Goal: Book appointment/travel/reservation

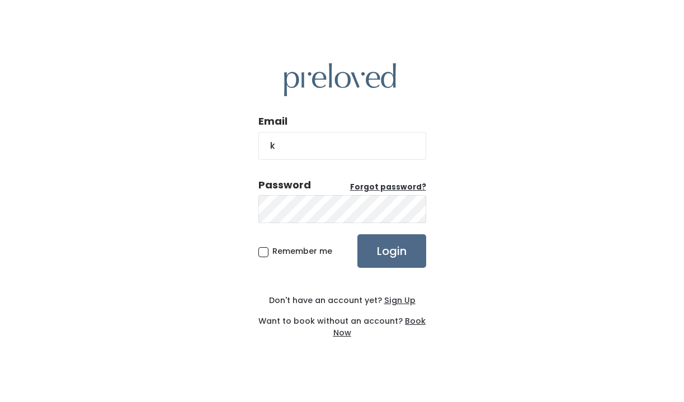
type input "kadybug911@gmail.com"
click at [357, 234] on input "Login" at bounding box center [391, 251] width 69 height 34
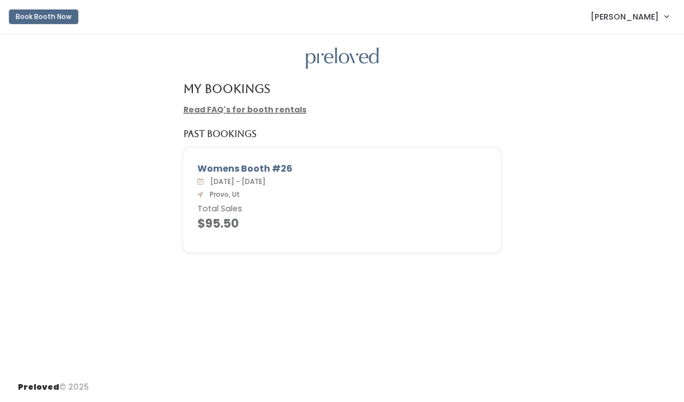
click at [44, 18] on button "Book Booth Now" at bounding box center [43, 17] width 69 height 15
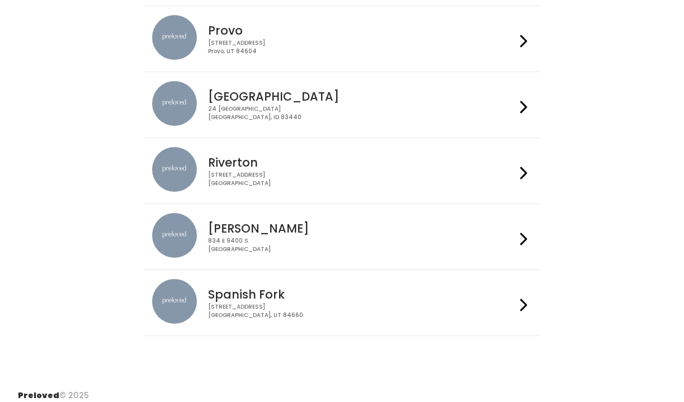
scroll to position [372, 0]
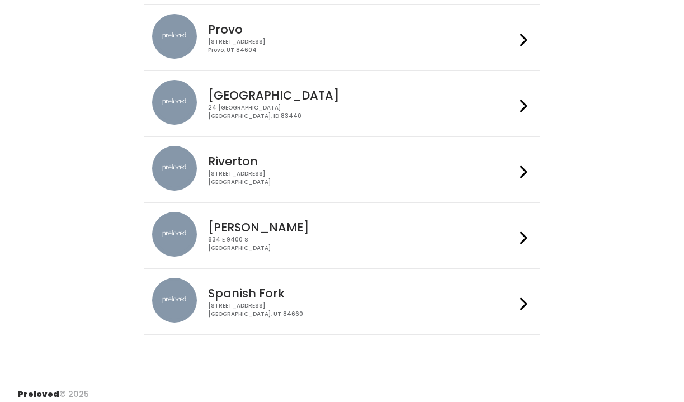
click at [525, 300] on icon at bounding box center [523, 304] width 7 height 16
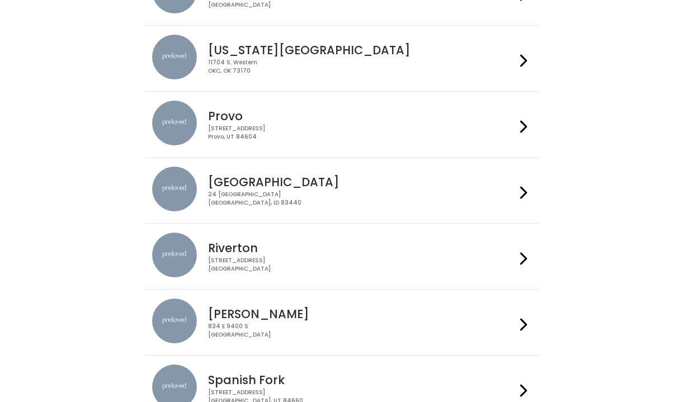
scroll to position [276, 0]
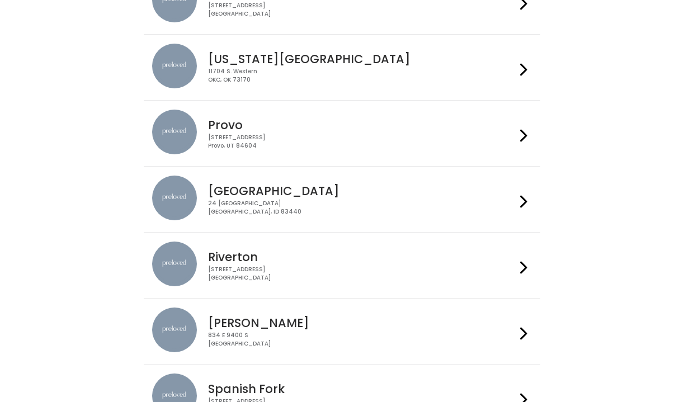
click at [525, 138] on icon at bounding box center [523, 136] width 7 height 16
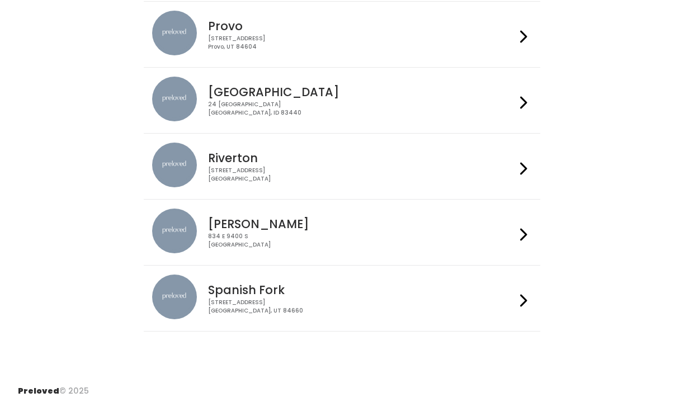
scroll to position [379, 0]
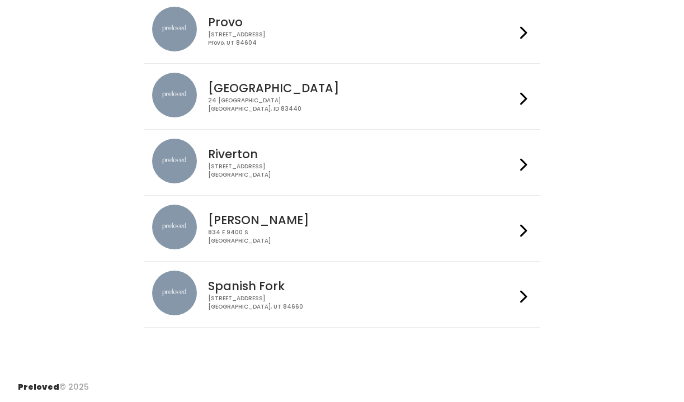
click at [524, 295] on icon at bounding box center [523, 297] width 7 height 16
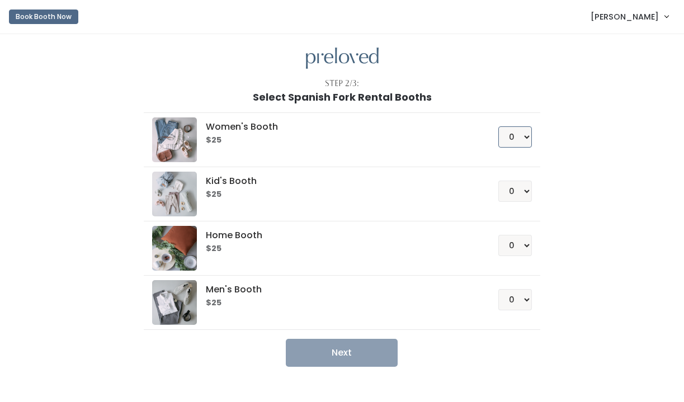
click at [528, 137] on select "0 1 2 3 4" at bounding box center [515, 136] width 34 height 21
select select "1"
click at [498, 126] on select "0 1 2 3 4" at bounding box center [515, 136] width 34 height 21
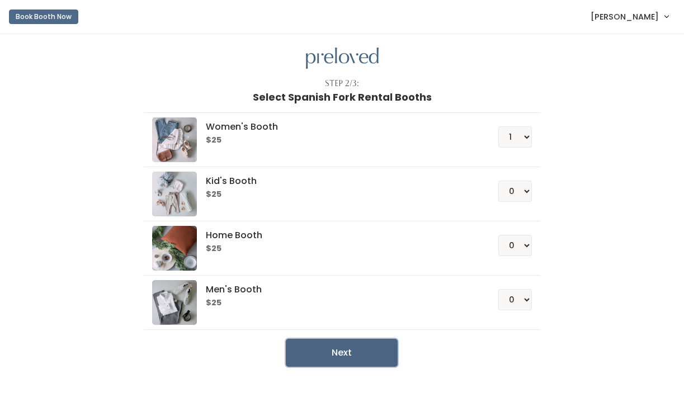
click at [356, 352] on button "Next" at bounding box center [342, 353] width 112 height 28
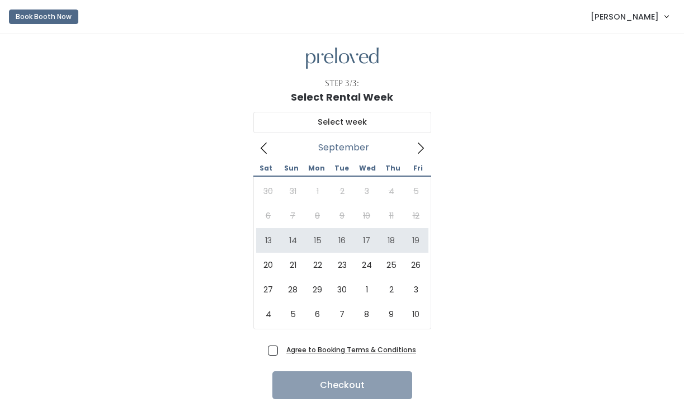
click at [267, 148] on icon at bounding box center [264, 148] width 12 height 12
click at [263, 149] on icon at bounding box center [264, 148] width 12 height 12
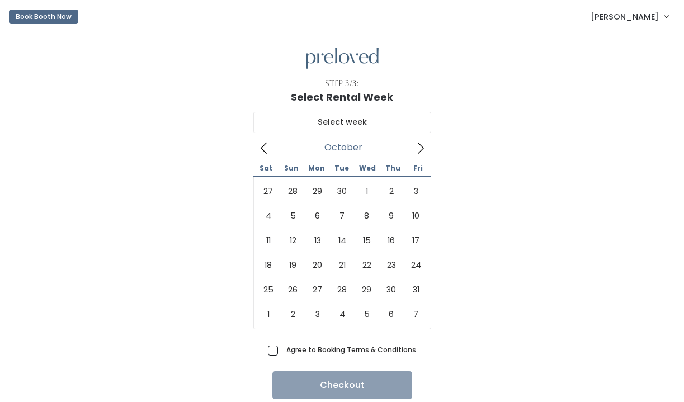
click at [420, 145] on icon at bounding box center [421, 148] width 6 height 11
click at [263, 151] on icon at bounding box center [263, 148] width 6 height 11
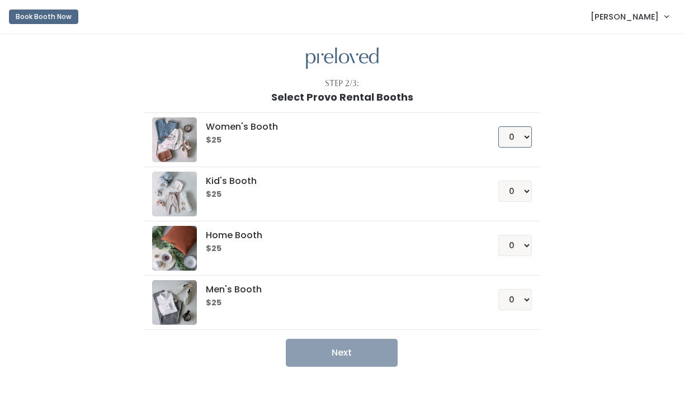
click at [524, 138] on select "0 1 2 3 4" at bounding box center [515, 136] width 34 height 21
select select "1"
click at [498, 126] on select "0 1 2 3 4" at bounding box center [515, 136] width 34 height 21
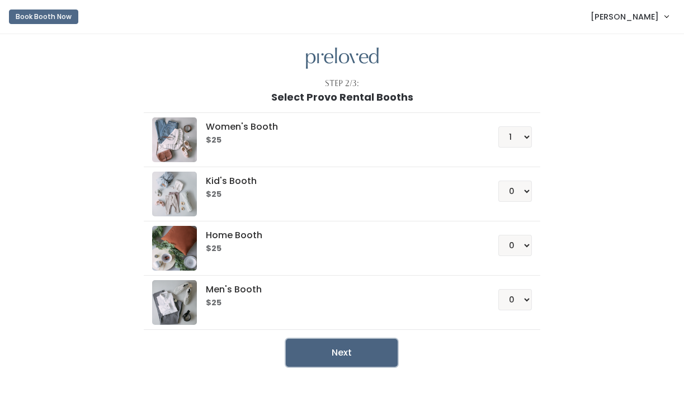
click at [347, 350] on button "Next" at bounding box center [342, 353] width 112 height 28
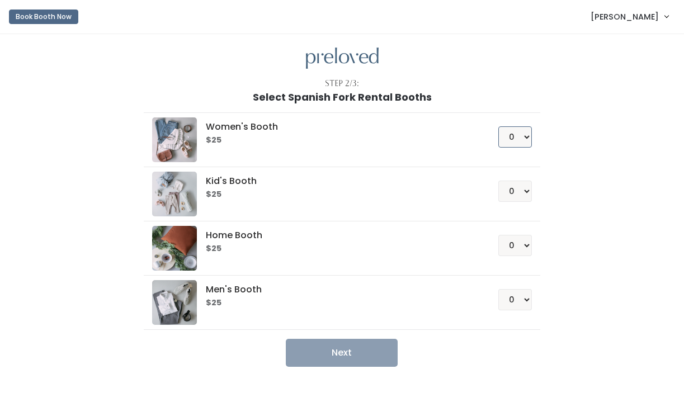
click at [526, 141] on select "0 1 2 3 4" at bounding box center [515, 136] width 34 height 21
select select "1"
click at [498, 126] on select "0 1 2 3 4" at bounding box center [515, 136] width 34 height 21
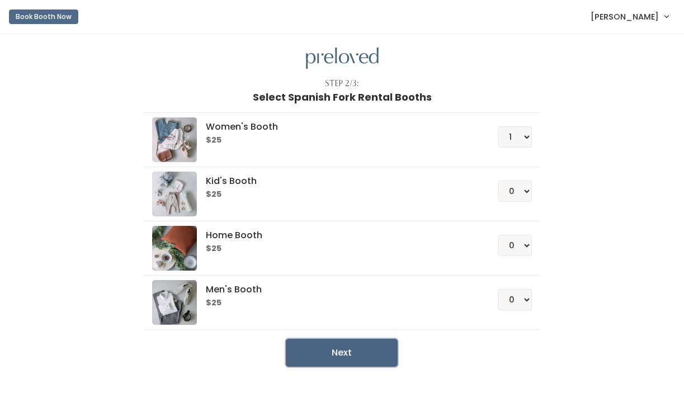
click at [347, 351] on button "Next" at bounding box center [342, 353] width 112 height 28
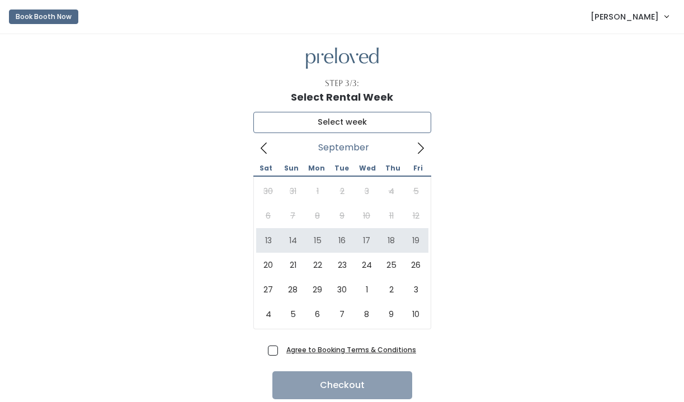
type input "[DATE] to [DATE]"
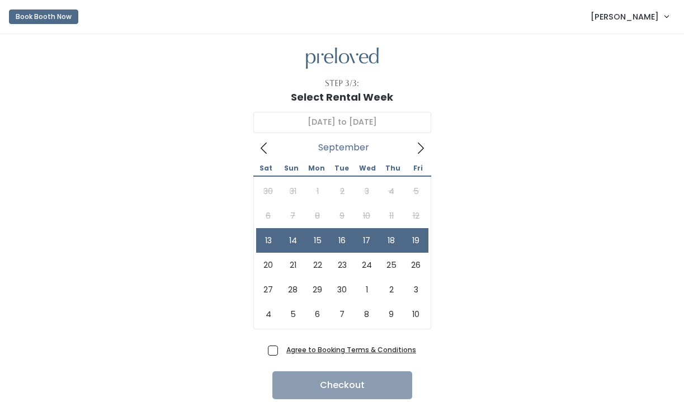
click at [282, 351] on span "Agree to Booking Terms & Conditions" at bounding box center [349, 349] width 134 height 11
click at [282, 351] on input "Agree to Booking Terms & Conditions" at bounding box center [285, 347] width 7 height 7
checkbox input "true"
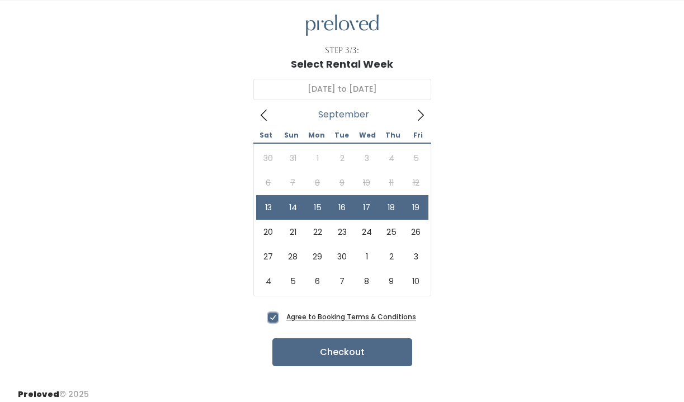
scroll to position [40, 0]
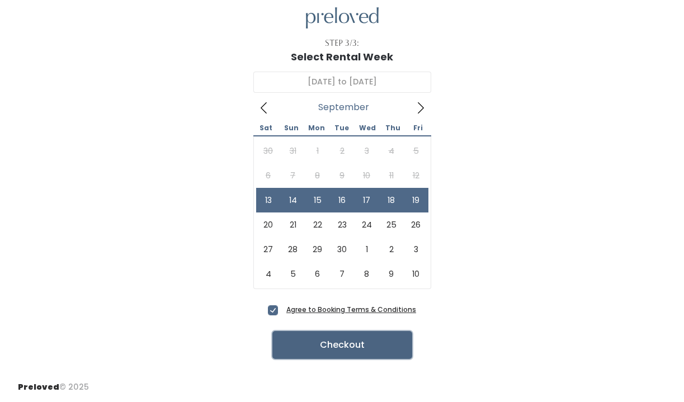
click at [331, 346] on button "Checkout" at bounding box center [342, 345] width 140 height 28
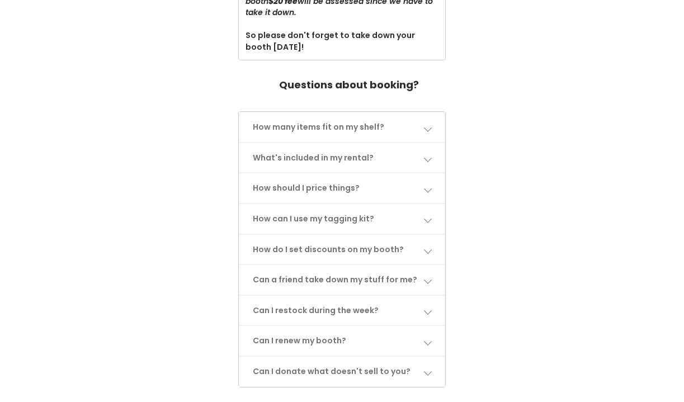
scroll to position [496, 0]
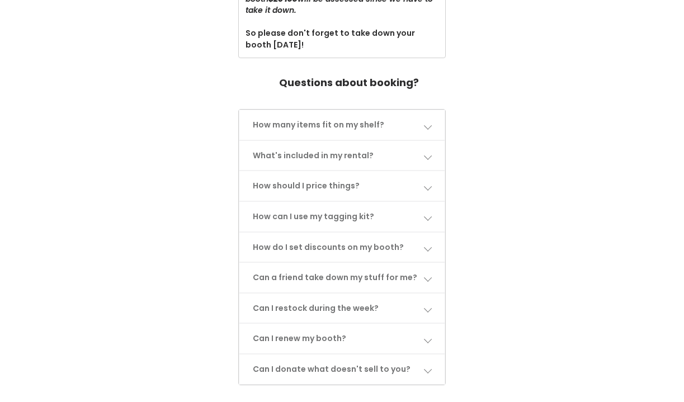
click at [430, 128] on span at bounding box center [427, 125] width 8 height 8
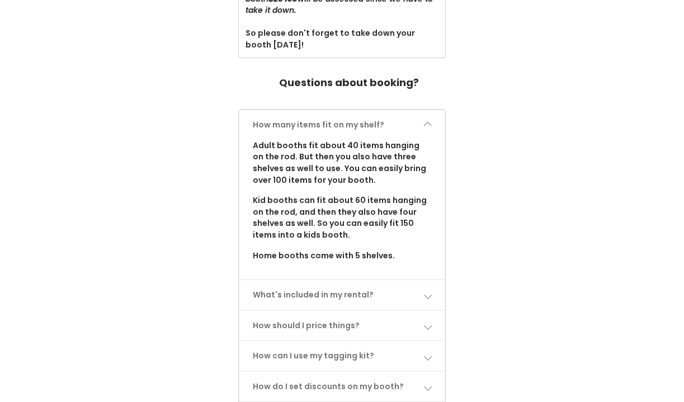
click at [430, 127] on span at bounding box center [427, 125] width 8 height 8
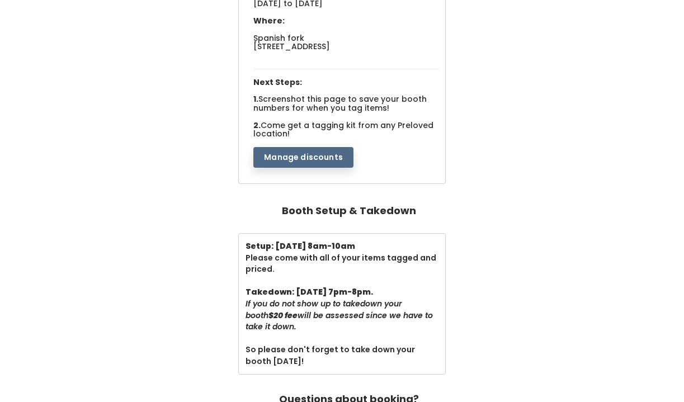
scroll to position [177, 0]
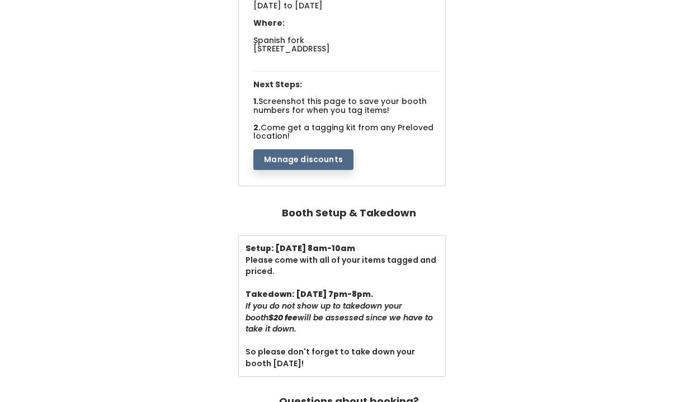
click at [322, 161] on button "Manage discounts" at bounding box center [303, 159] width 100 height 21
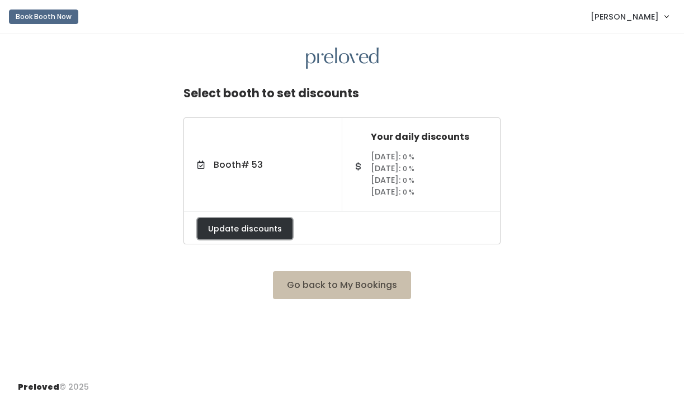
click at [257, 232] on button "Update discounts" at bounding box center [244, 228] width 95 height 21
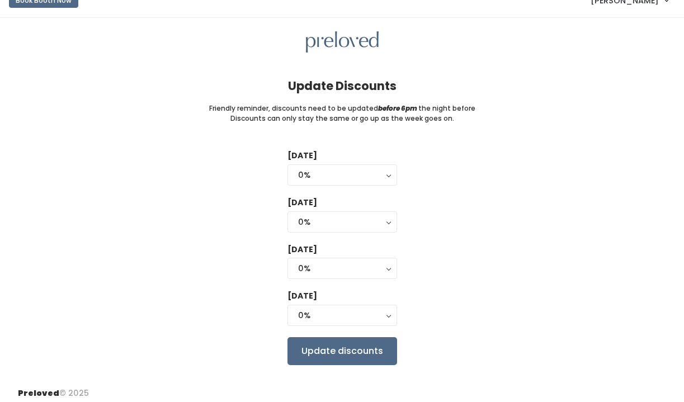
scroll to position [23, 0]
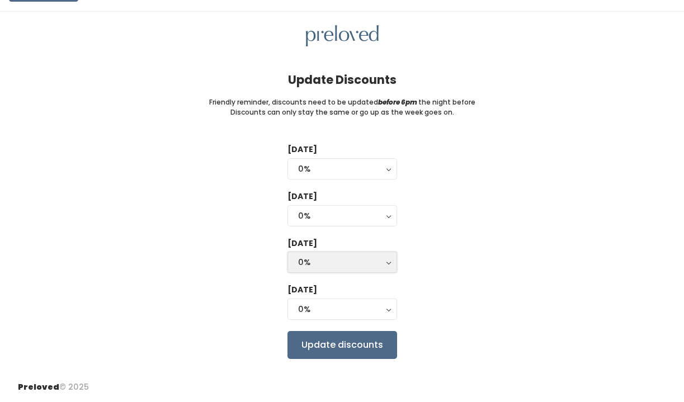
click at [385, 265] on button "0%" at bounding box center [343, 262] width 110 height 21
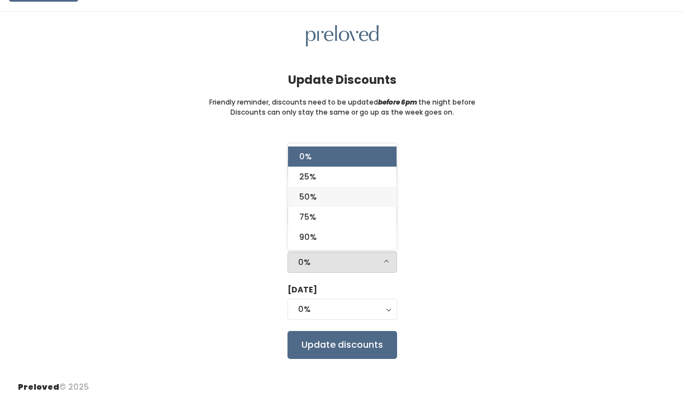
click at [349, 199] on link "50%" at bounding box center [342, 197] width 109 height 20
select select "50%"
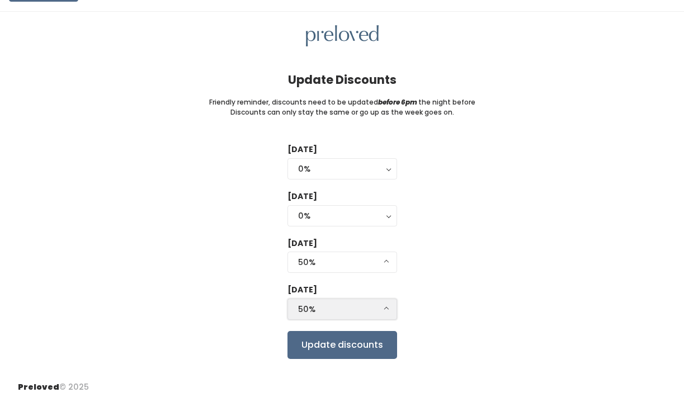
click at [382, 307] on div "50%" at bounding box center [342, 309] width 88 height 12
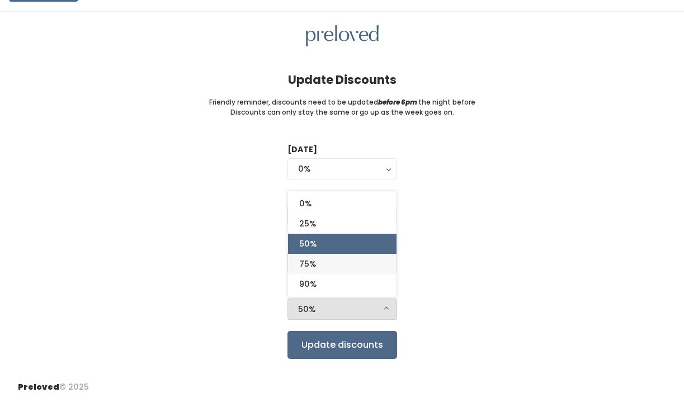
click at [355, 261] on link "75%" at bounding box center [342, 264] width 109 height 20
select select "75%"
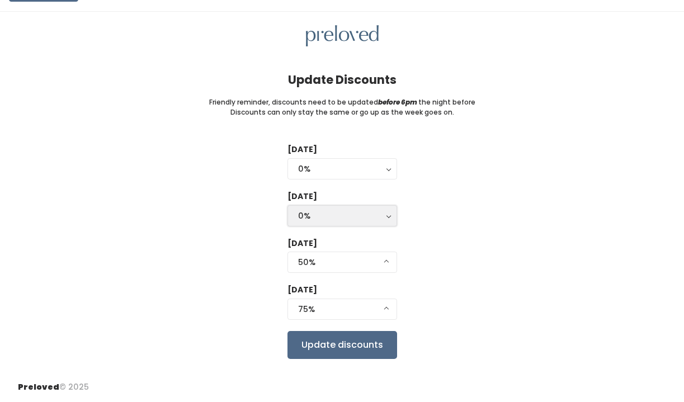
click at [385, 215] on button "0%" at bounding box center [343, 215] width 110 height 21
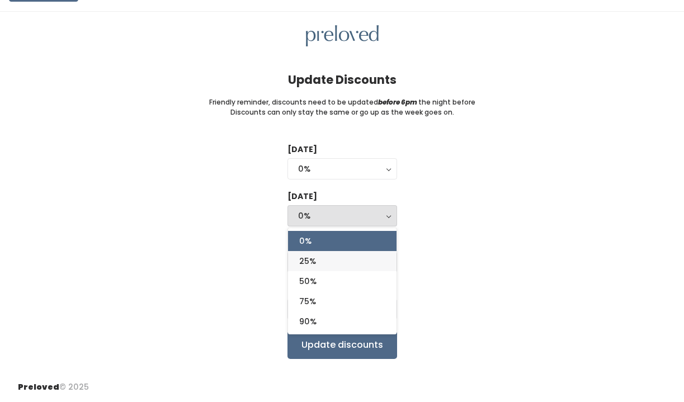
click at [374, 264] on link "25%" at bounding box center [342, 261] width 109 height 20
select select "25%"
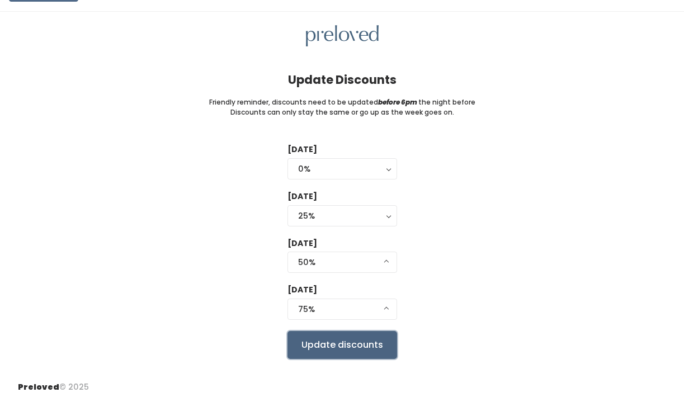
click at [357, 345] on input "Update discounts" at bounding box center [343, 345] width 110 height 28
